Goal: Check status: Check status

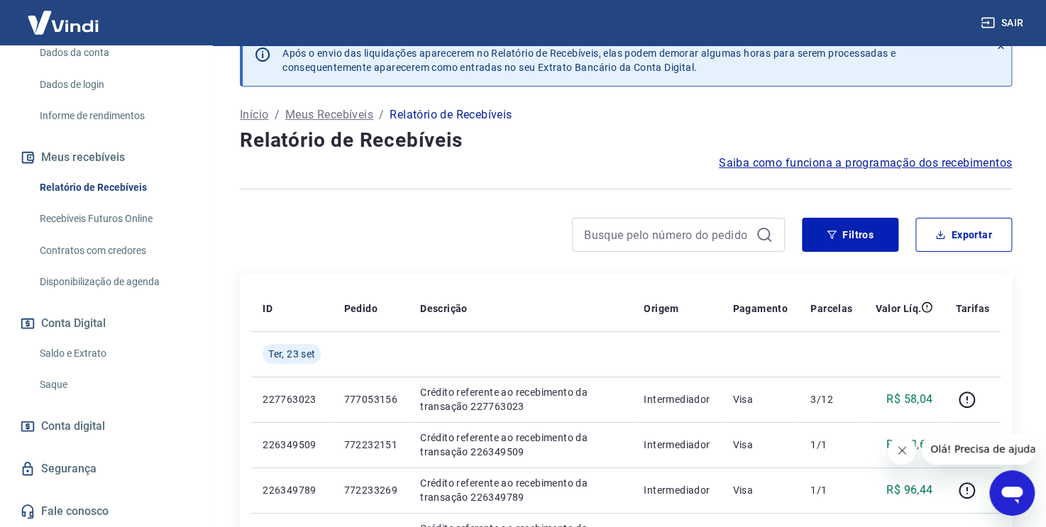
scroll to position [28, 0]
click at [101, 357] on link "Saldo e Extrato" at bounding box center [114, 353] width 161 height 29
